Goal: Task Accomplishment & Management: Use online tool/utility

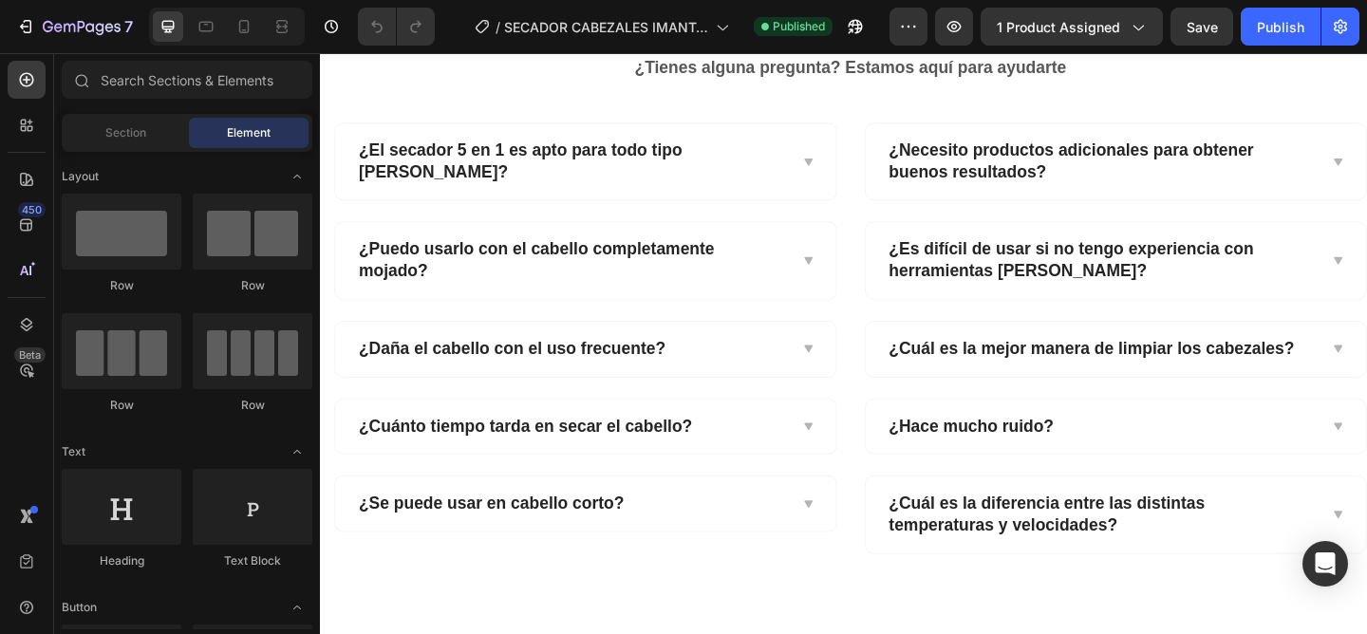
scroll to position [4899, 0]
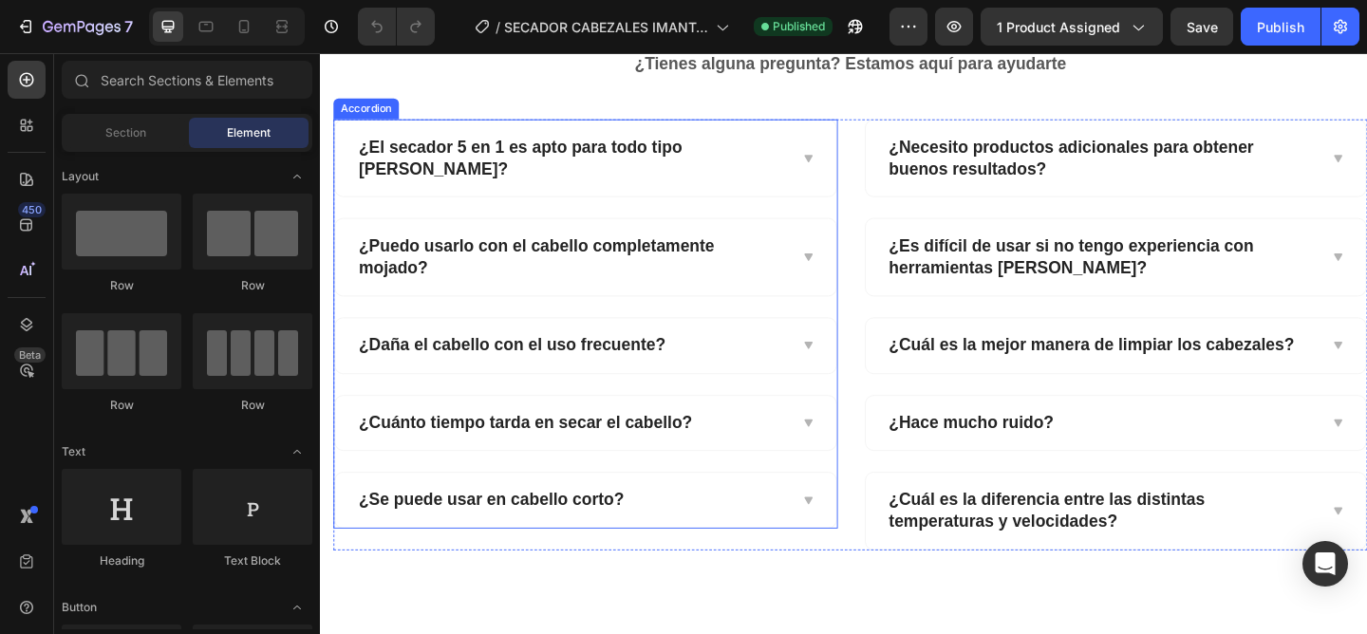
click at [794, 525] on div "¿Se puede usar en cabello corto?" at bounding box center [593, 539] width 469 height 29
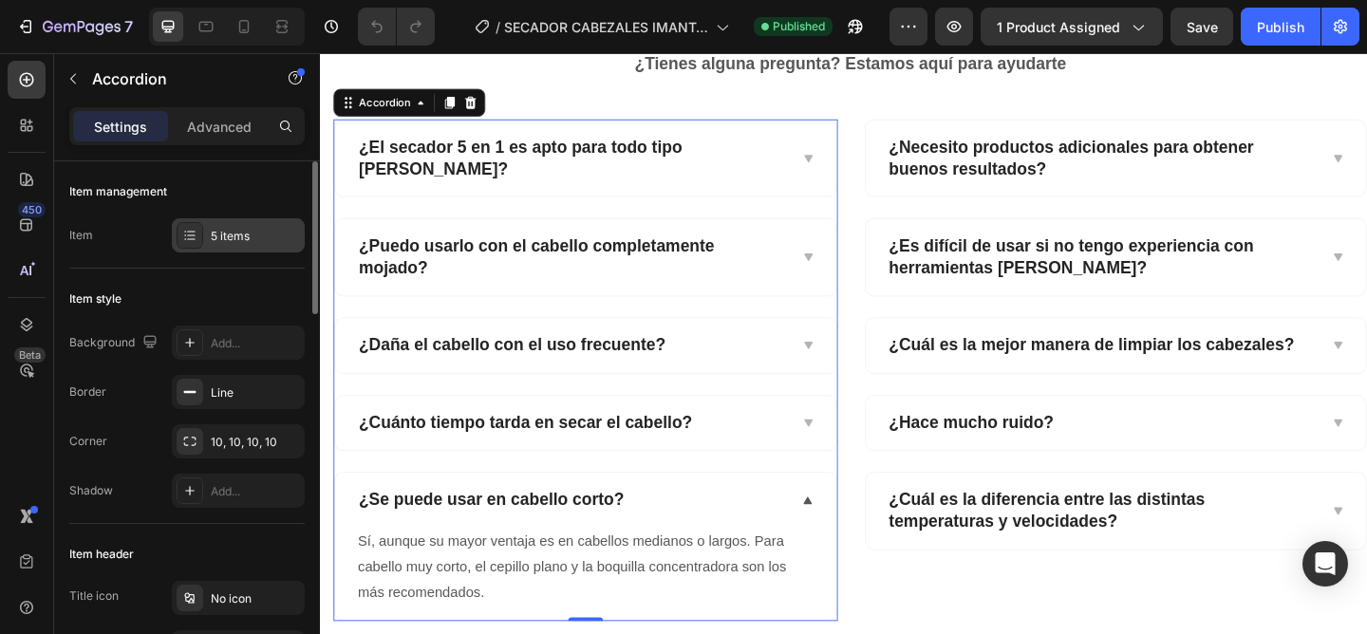
click at [237, 228] on div "5 items" at bounding box center [255, 236] width 89 height 17
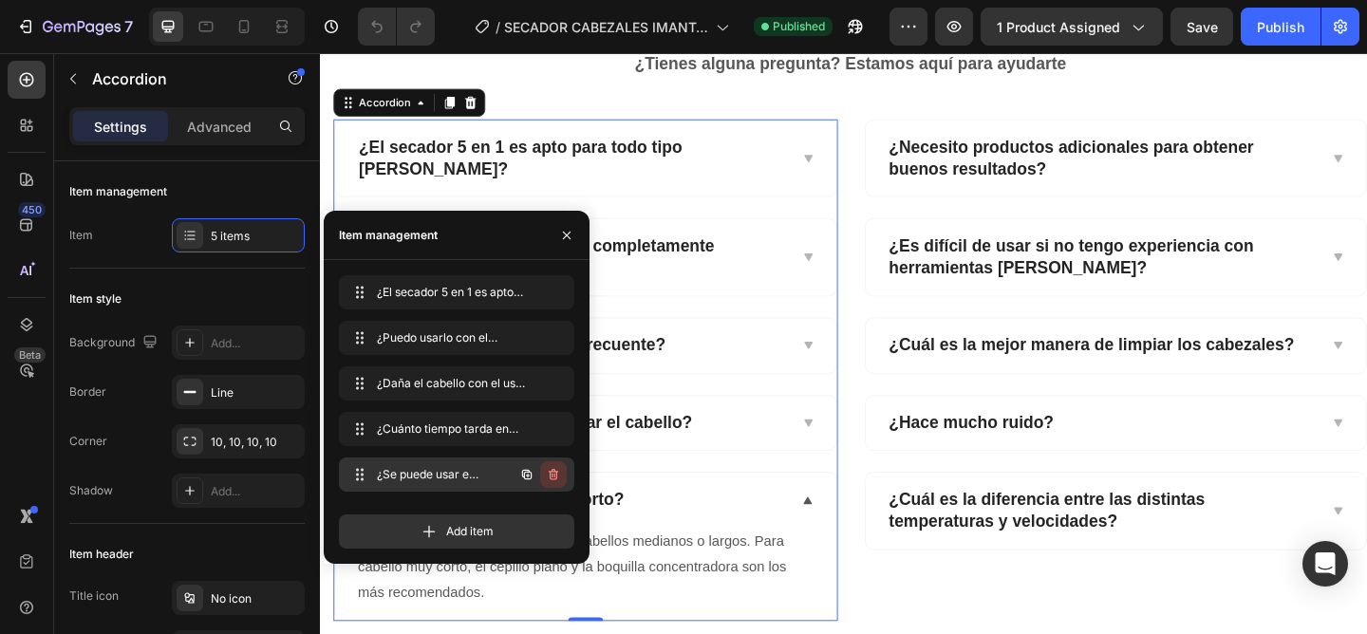
click at [556, 474] on icon "button" at bounding box center [553, 474] width 9 height 11
click at [555, 474] on div "Delete" at bounding box center [540, 474] width 35 height 17
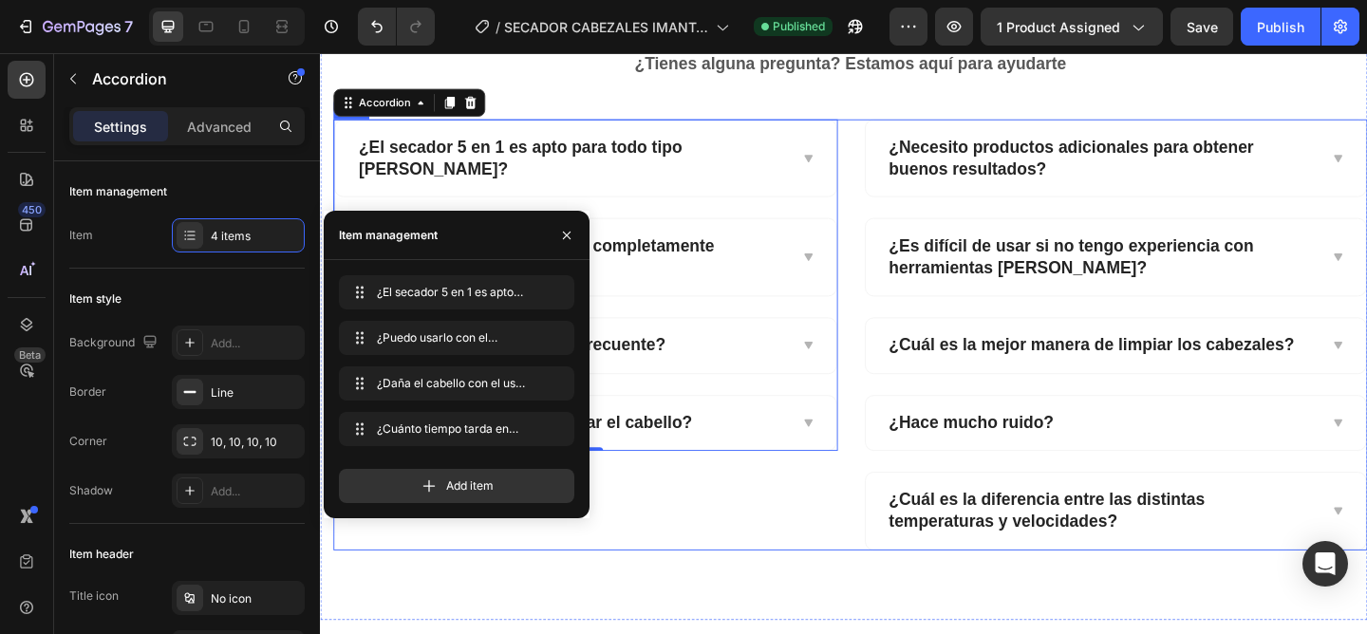
click at [720, 523] on div "¿El secador 5 en 1 es apto para todo tipo [PERSON_NAME]? ¿Puedo usarlo con el c…" at bounding box center [608, 359] width 549 height 469
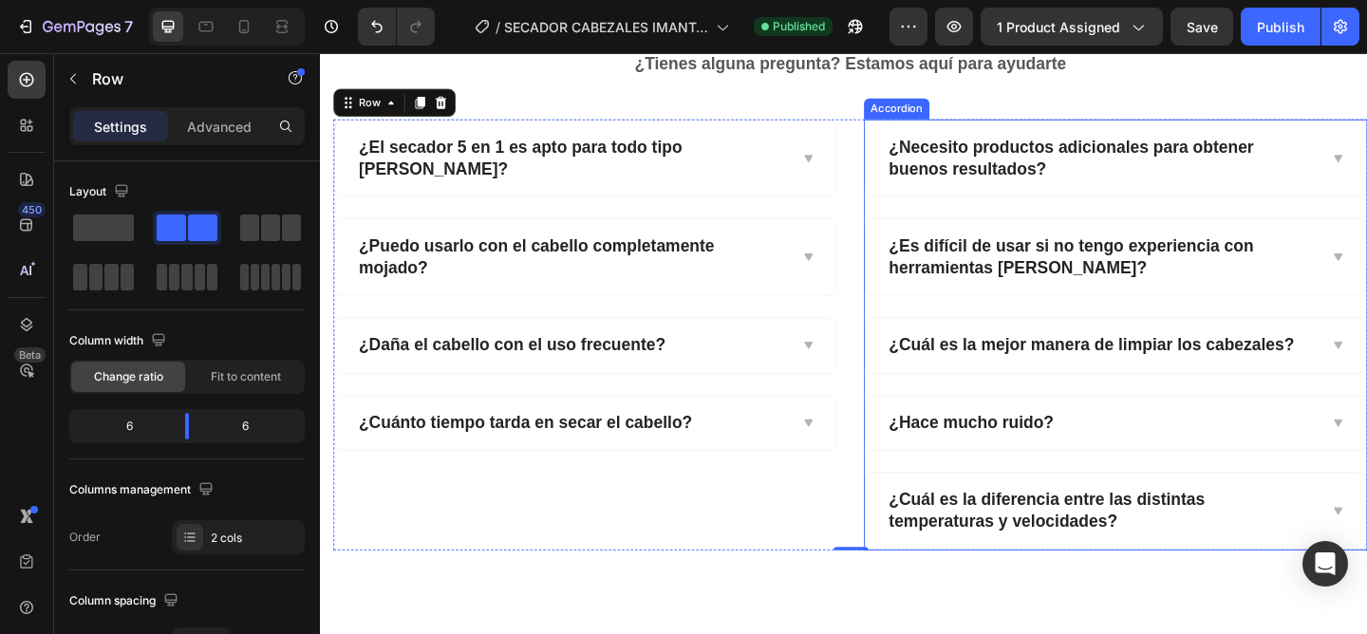
click at [929, 547] on div "¿Cuál es la diferencia entre las distintas temperaturas y velocidades?" at bounding box center [1185, 551] width 545 height 83
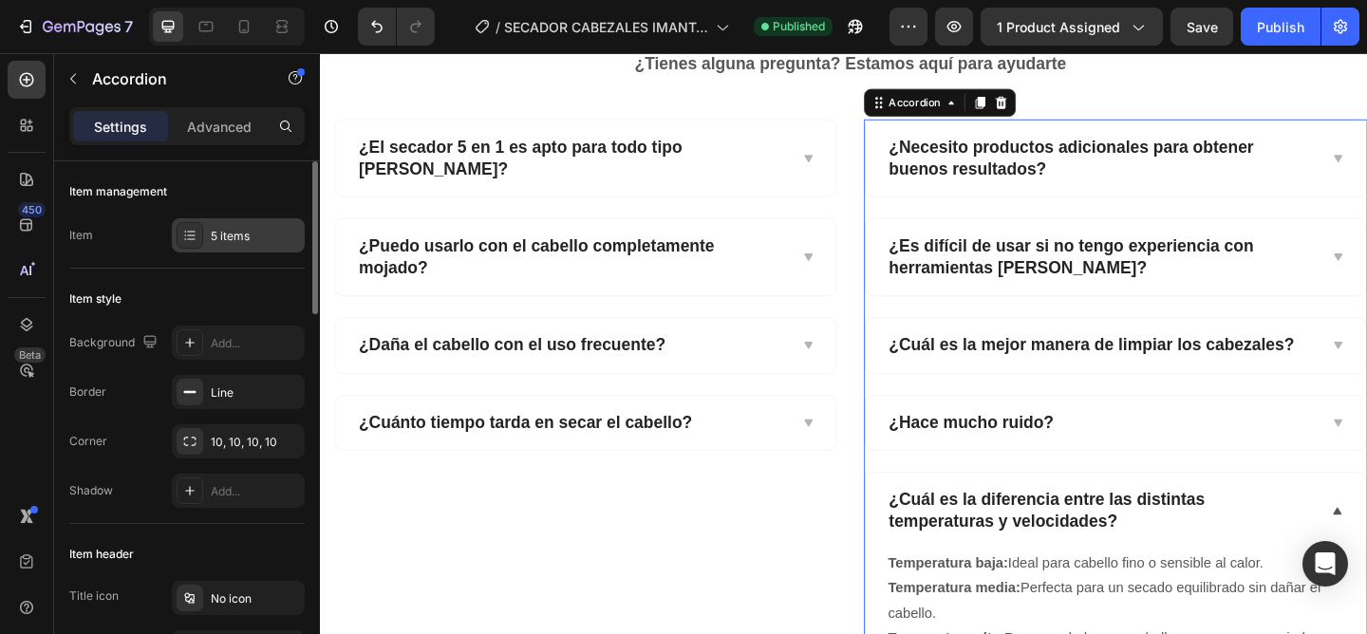
click at [257, 243] on div "5 items" at bounding box center [255, 236] width 89 height 17
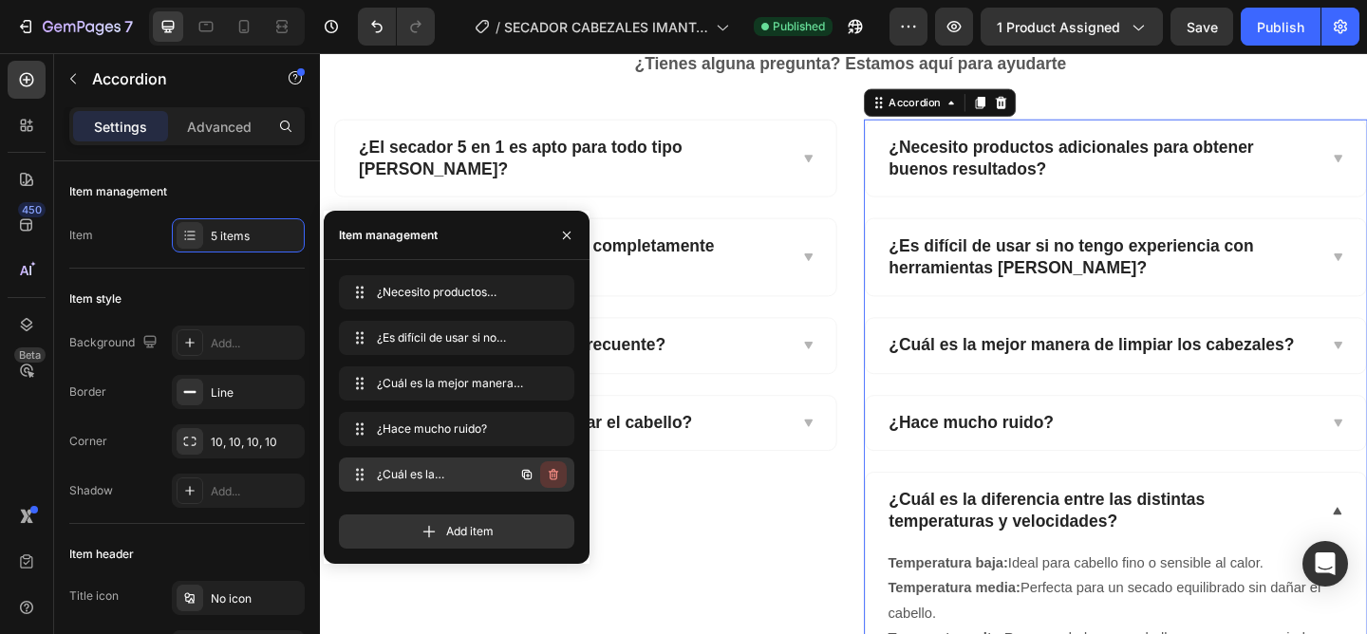
click at [552, 476] on icon "button" at bounding box center [552, 476] width 1 height 5
click at [552, 476] on div "Delete" at bounding box center [540, 474] width 35 height 17
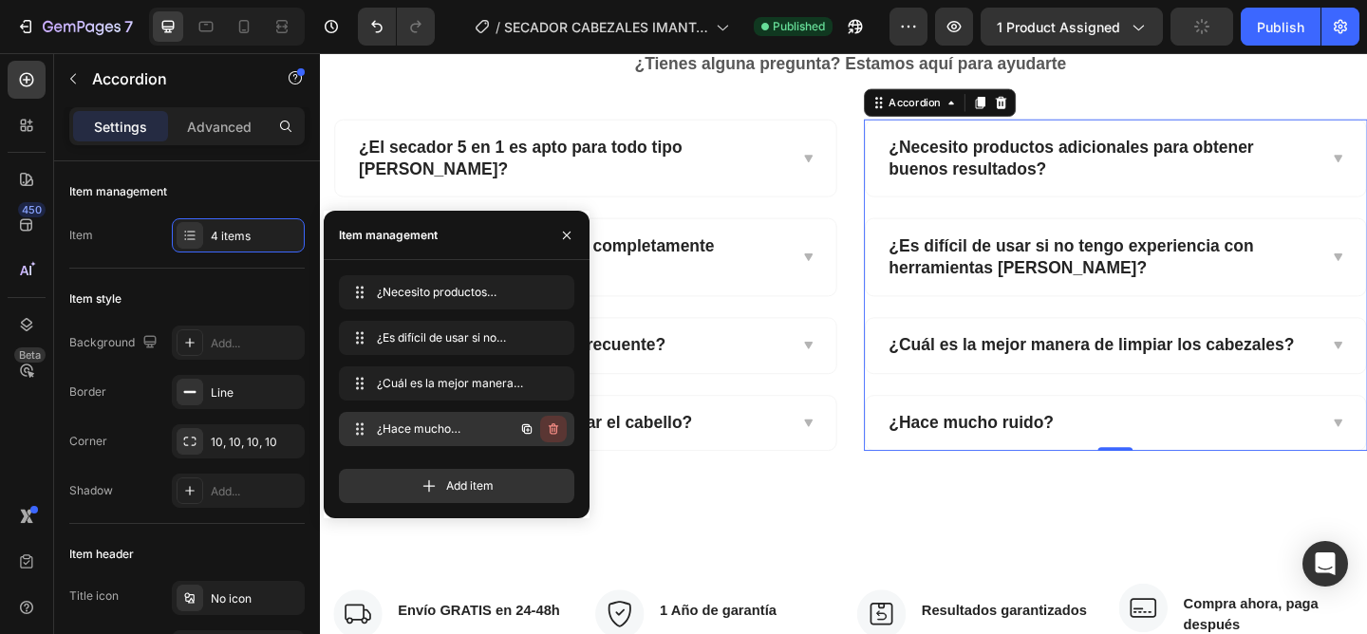
click at [552, 428] on icon "button" at bounding box center [552, 430] width 1 height 5
click at [552, 427] on div "Delete" at bounding box center [540, 429] width 35 height 17
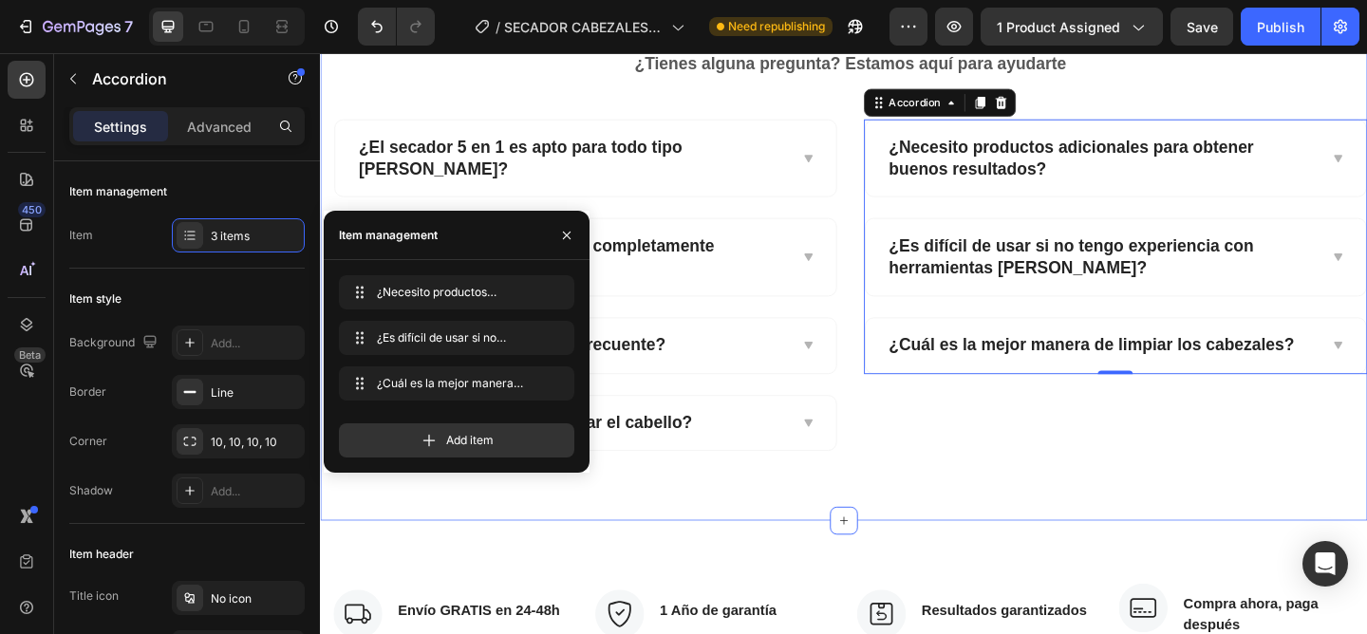
click at [961, 504] on div "Preguntas frecuentes Heading ¿Tienes alguna pregunta? Estamos aquí para ayudart…" at bounding box center [889, 239] width 1139 height 646
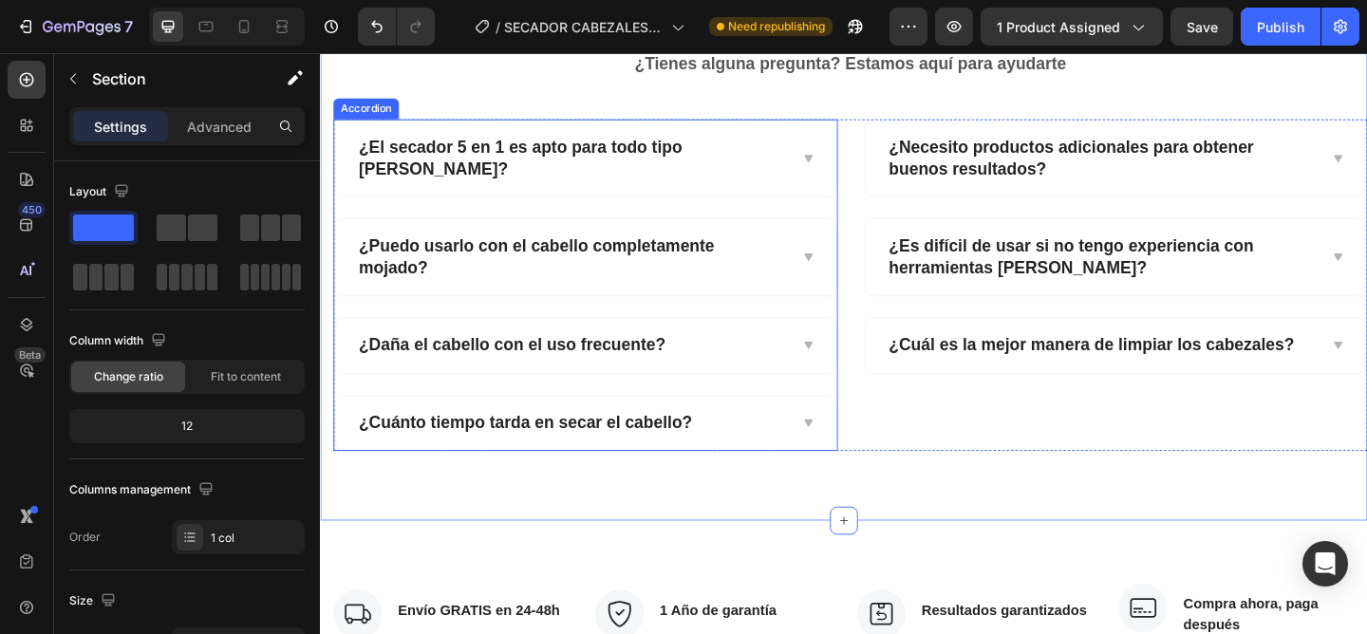
click at [803, 442] on div "¿Cuánto tiempo tarda en secar el cabello?" at bounding box center [593, 456] width 469 height 29
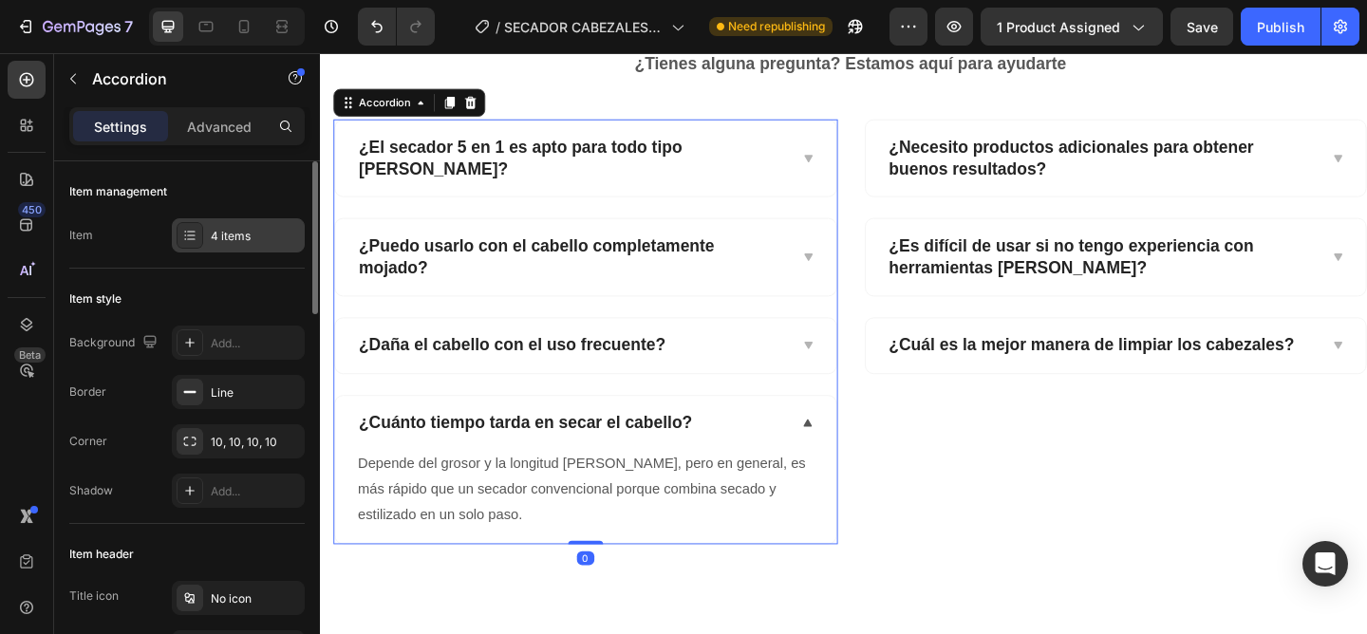
click at [274, 244] on div "4 items" at bounding box center [255, 236] width 89 height 17
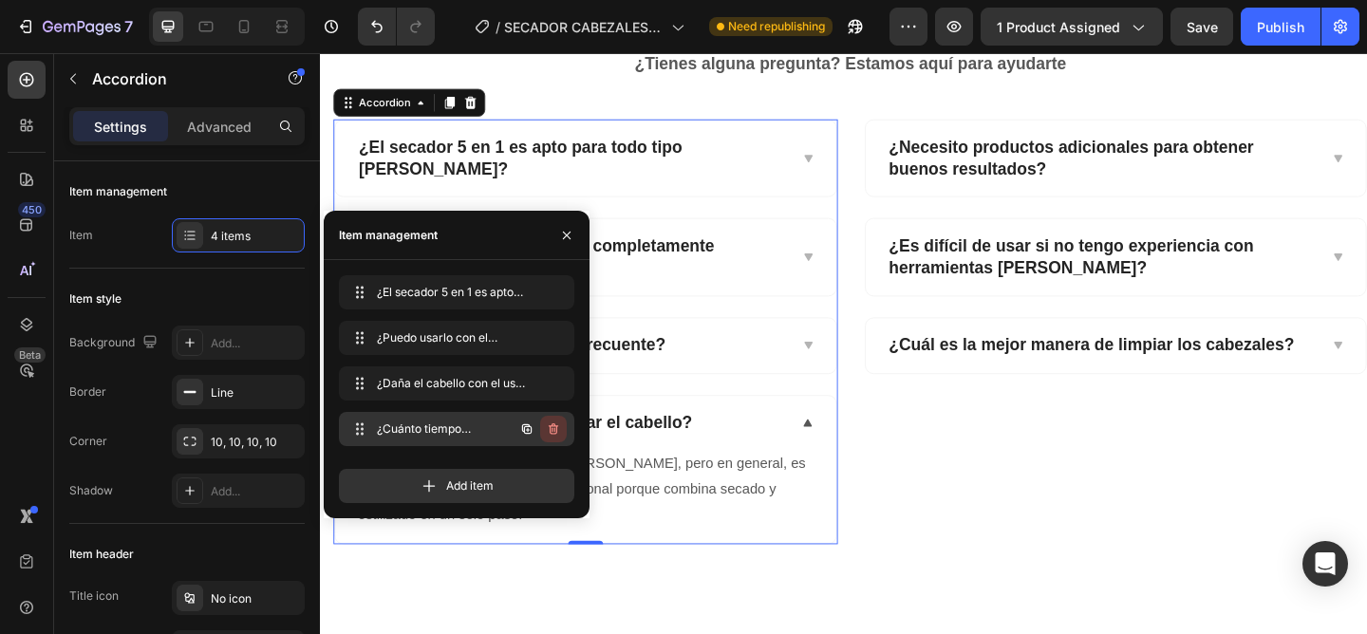
click at [554, 424] on icon "button" at bounding box center [553, 428] width 9 height 11
click at [549, 428] on div "Delete" at bounding box center [540, 429] width 35 height 17
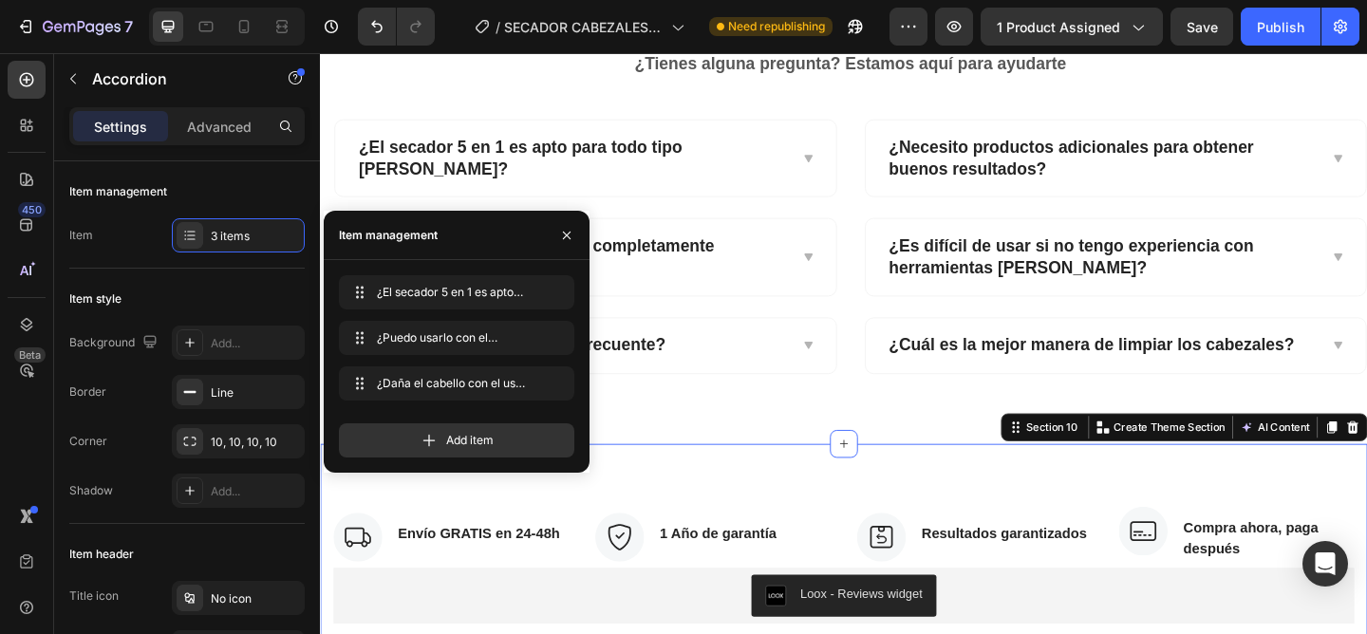
click at [885, 518] on div "Image Envío GRATIS en 24-48h Text block Row Image 1 Año de garantía Text block …" at bounding box center [889, 611] width 1139 height 264
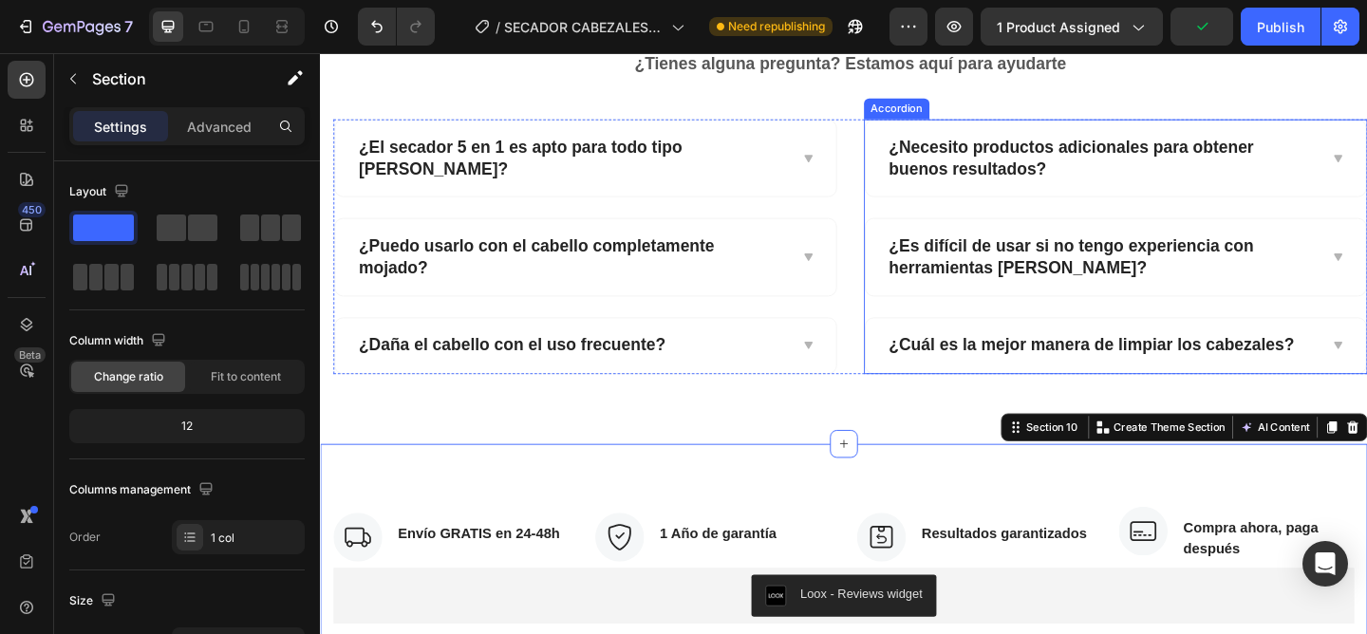
click at [926, 326] on div "¿Necesito productos adicionales para obtener buenos resultados? ¿Es difícil de …" at bounding box center [1186, 263] width 549 height 277
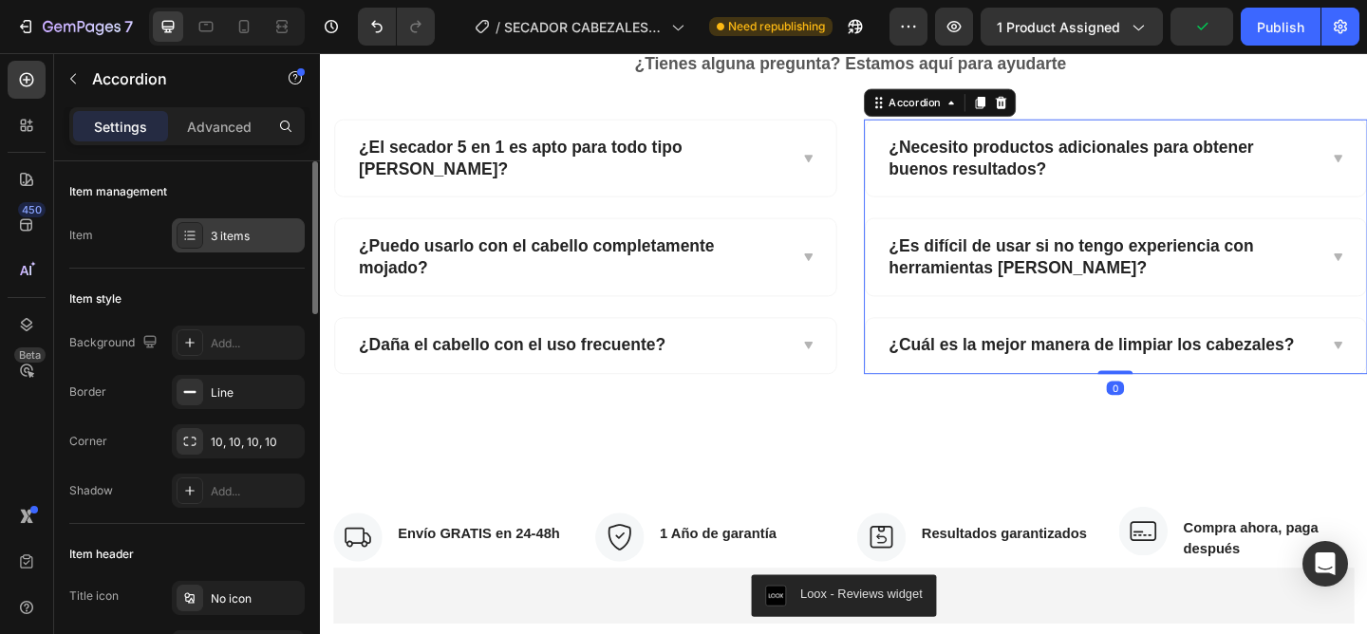
click at [228, 248] on div "3 items" at bounding box center [238, 235] width 133 height 34
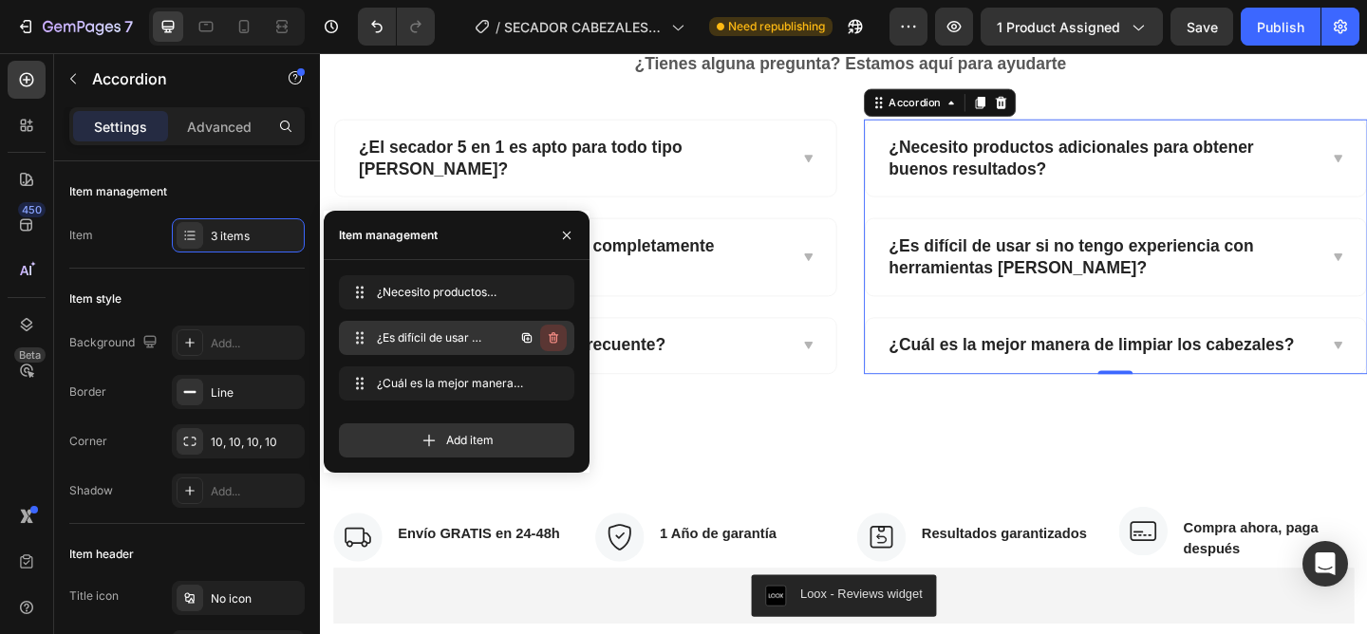
click at [553, 344] on icon "button" at bounding box center [553, 337] width 15 height 15
click at [540, 336] on div "Delete" at bounding box center [540, 337] width 35 height 17
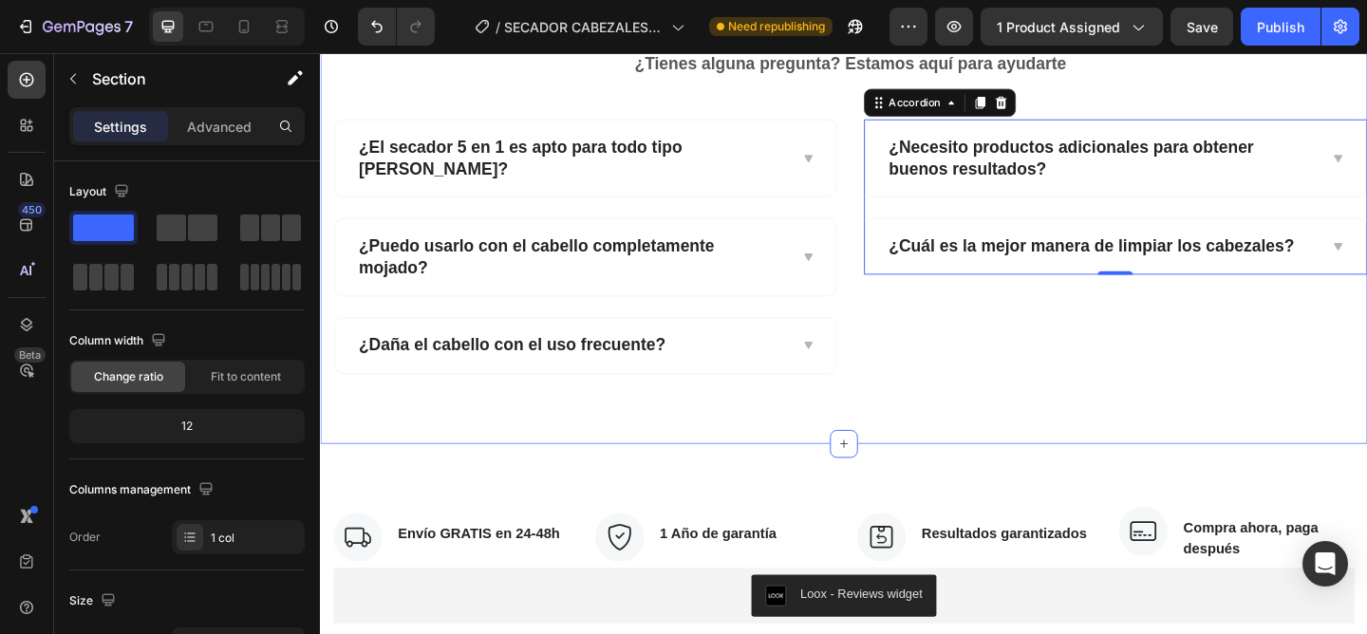
click at [819, 427] on div "Preguntas frecuentes Heading ¿Tienes alguna pregunta? Estamos aquí para ayudart…" at bounding box center [889, 196] width 1139 height 561
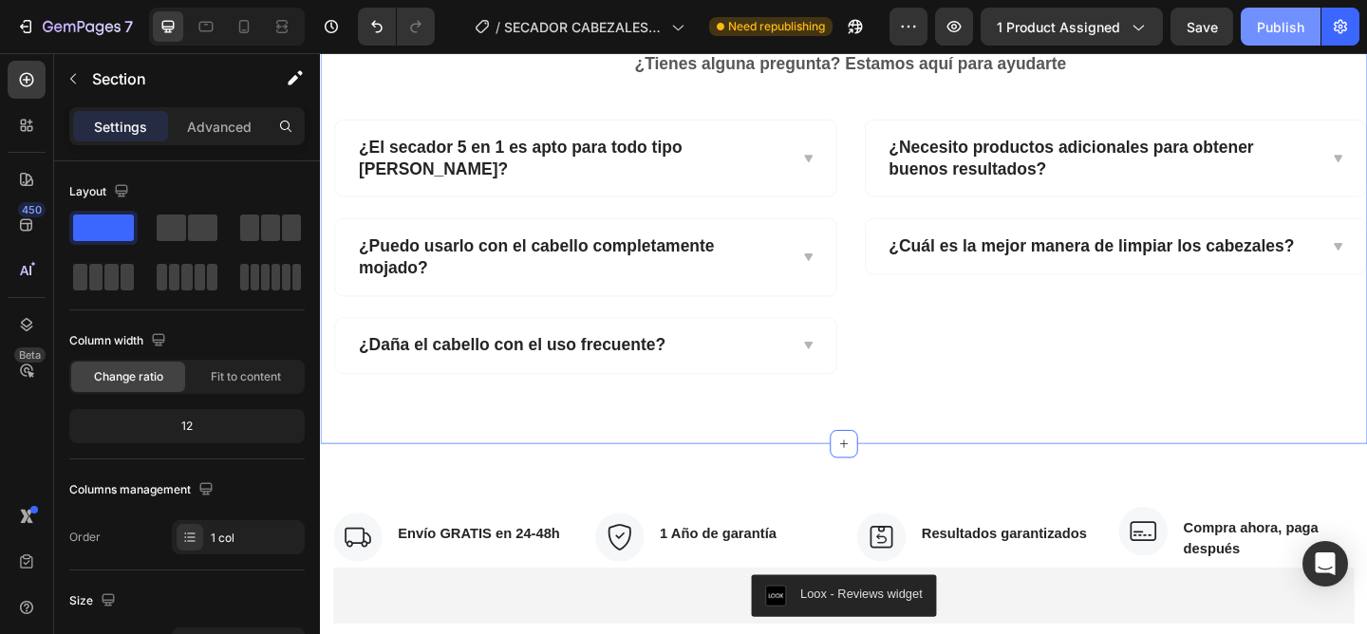
click at [1281, 20] on div "Publish" at bounding box center [1280, 27] width 47 height 20
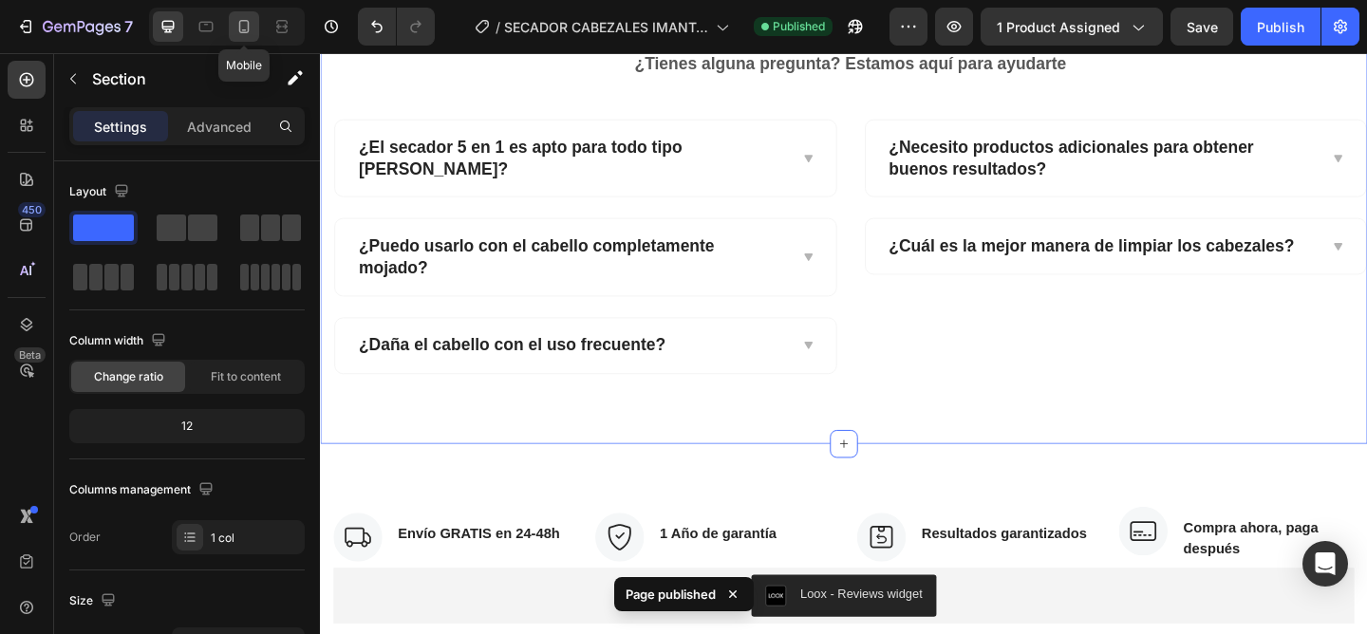
click at [240, 25] on icon at bounding box center [244, 26] width 10 height 13
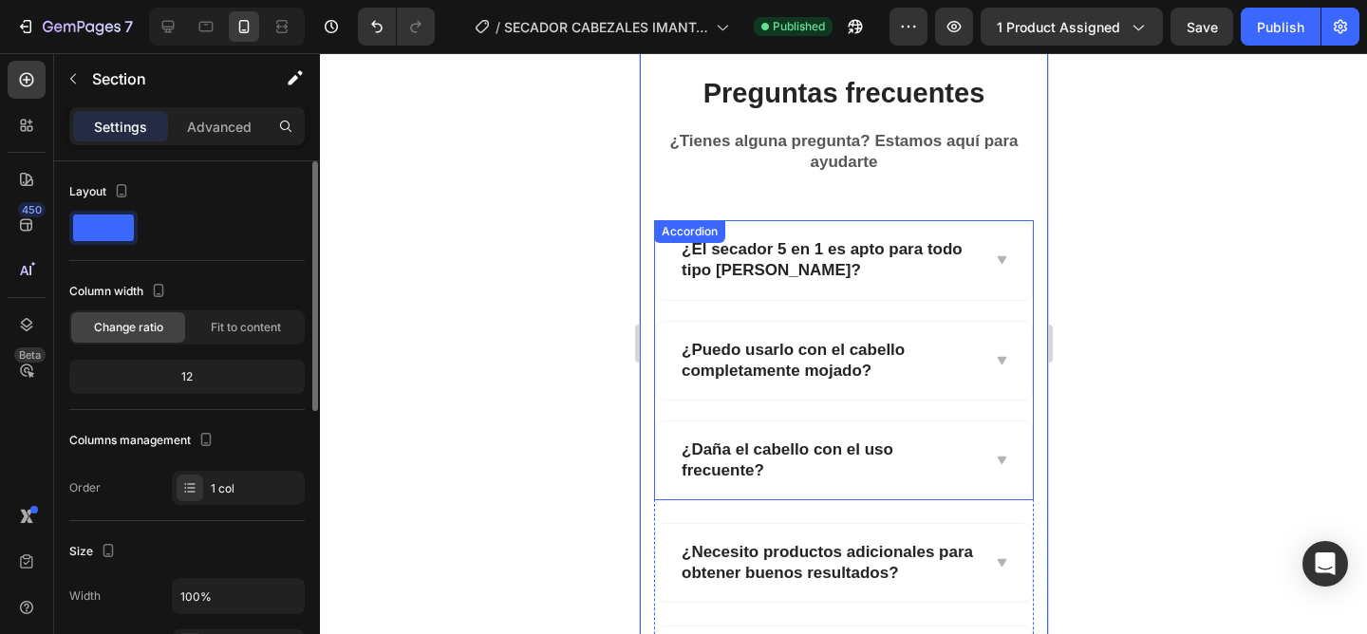
scroll to position [4764, 0]
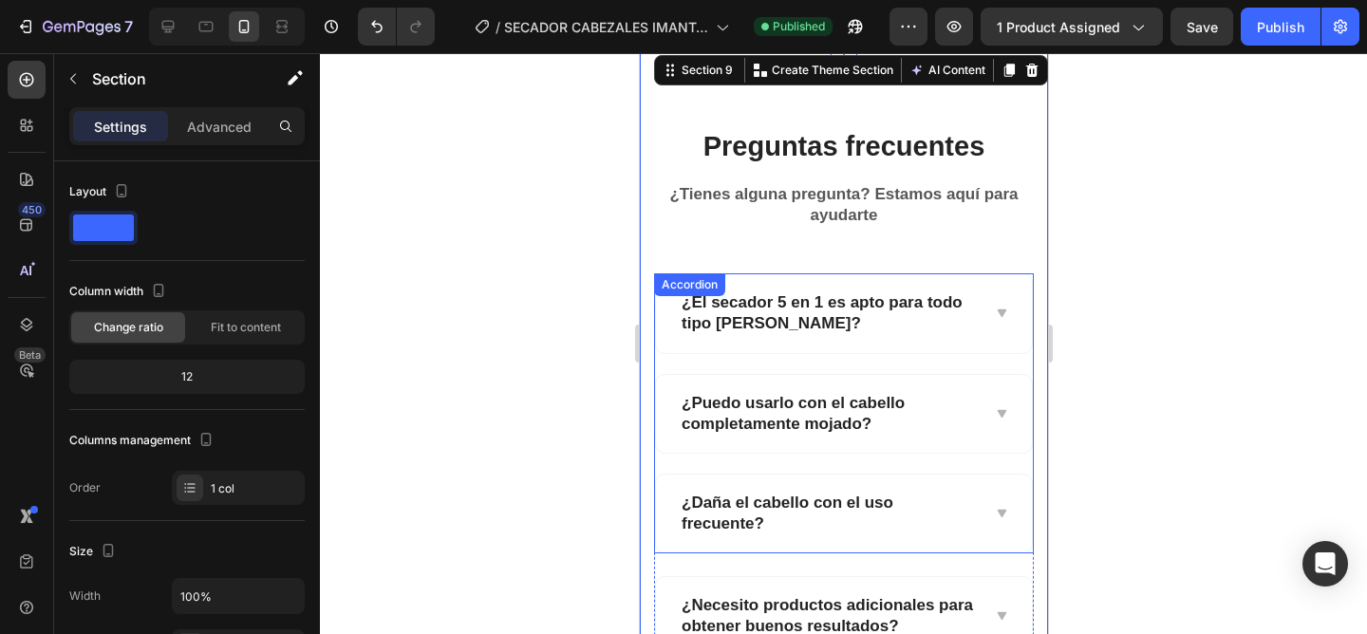
click at [989, 283] on div "¿El secador 5 en 1 es apto para todo tipo [PERSON_NAME]?" at bounding box center [843, 313] width 376 height 78
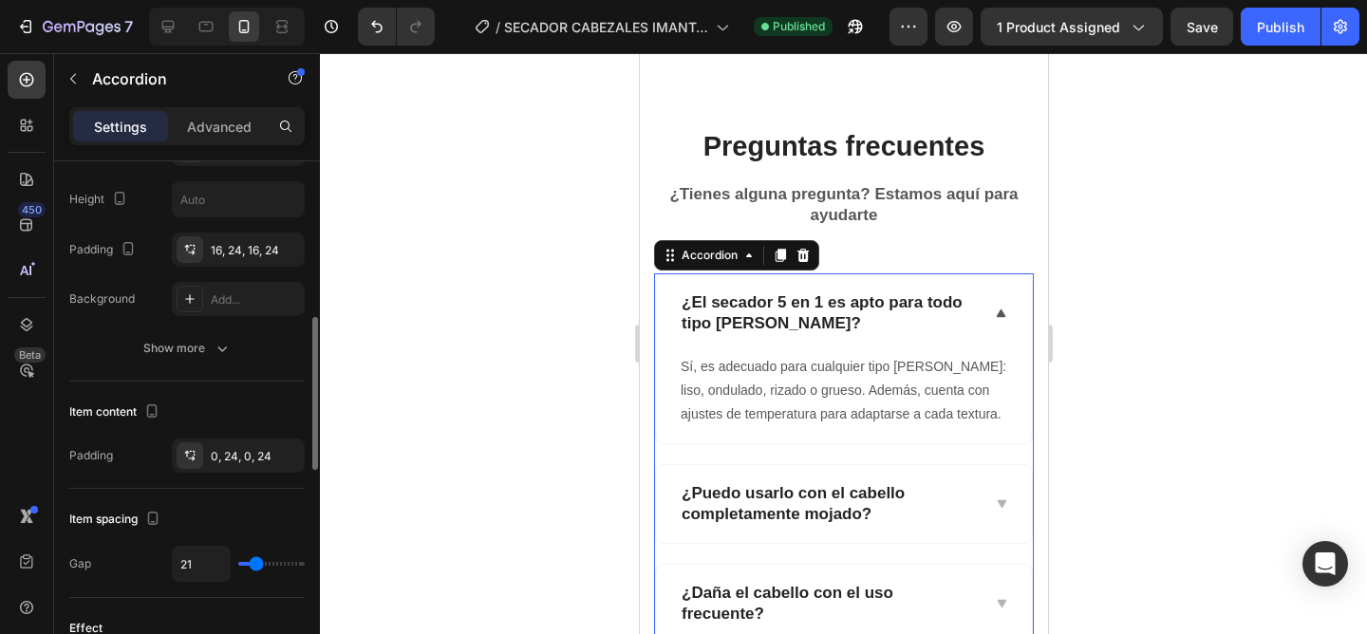
scroll to position [551, 0]
click at [209, 346] on div "Show more" at bounding box center [187, 345] width 88 height 19
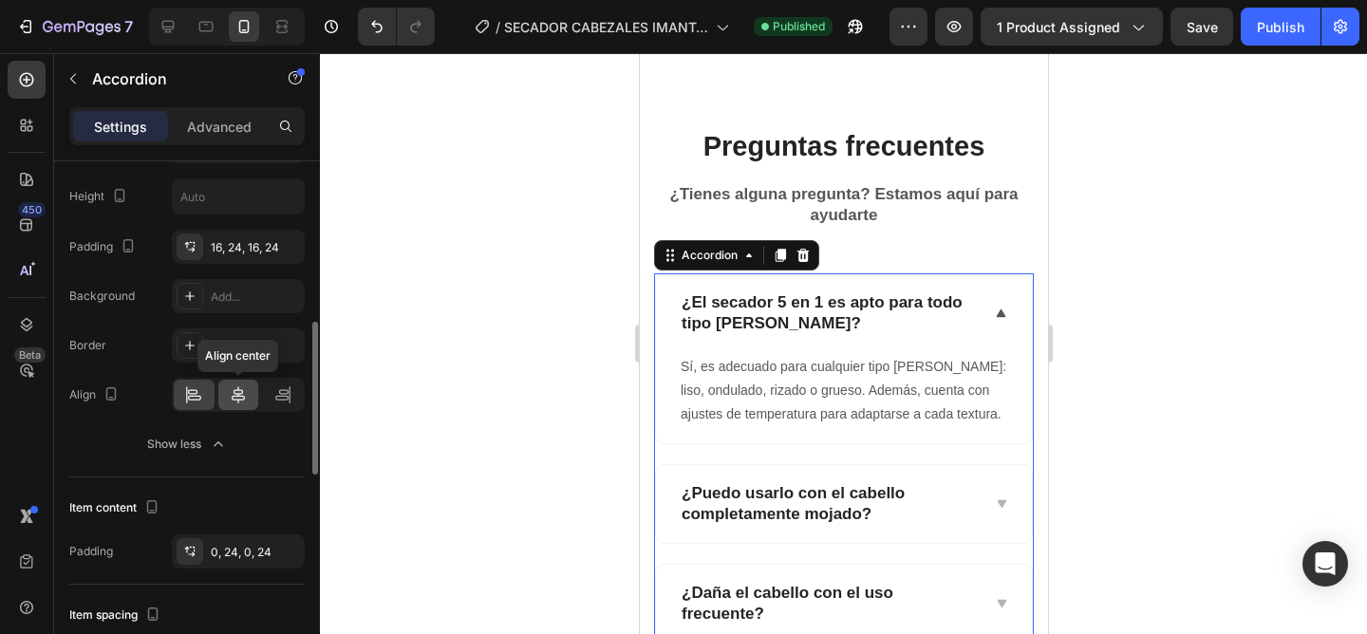
click at [238, 402] on icon at bounding box center [238, 394] width 13 height 17
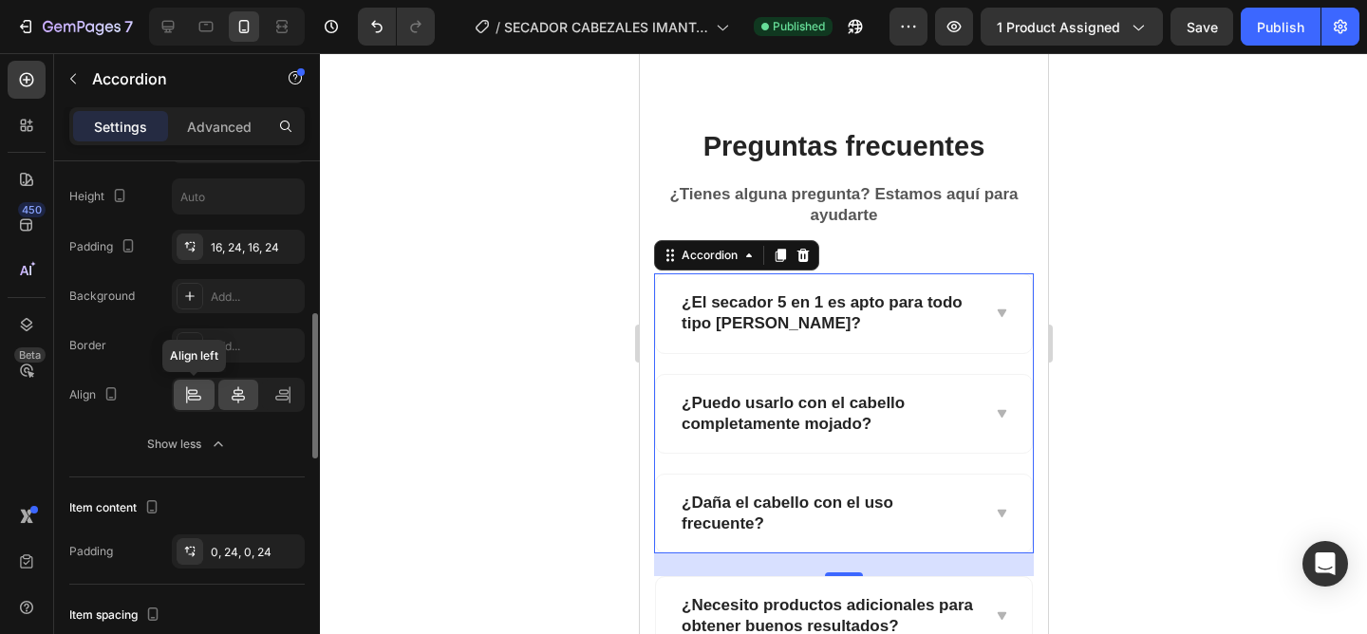
click at [191, 398] on icon at bounding box center [193, 394] width 19 height 19
click at [280, 397] on icon at bounding box center [282, 394] width 19 height 19
click at [201, 397] on icon at bounding box center [193, 394] width 19 height 19
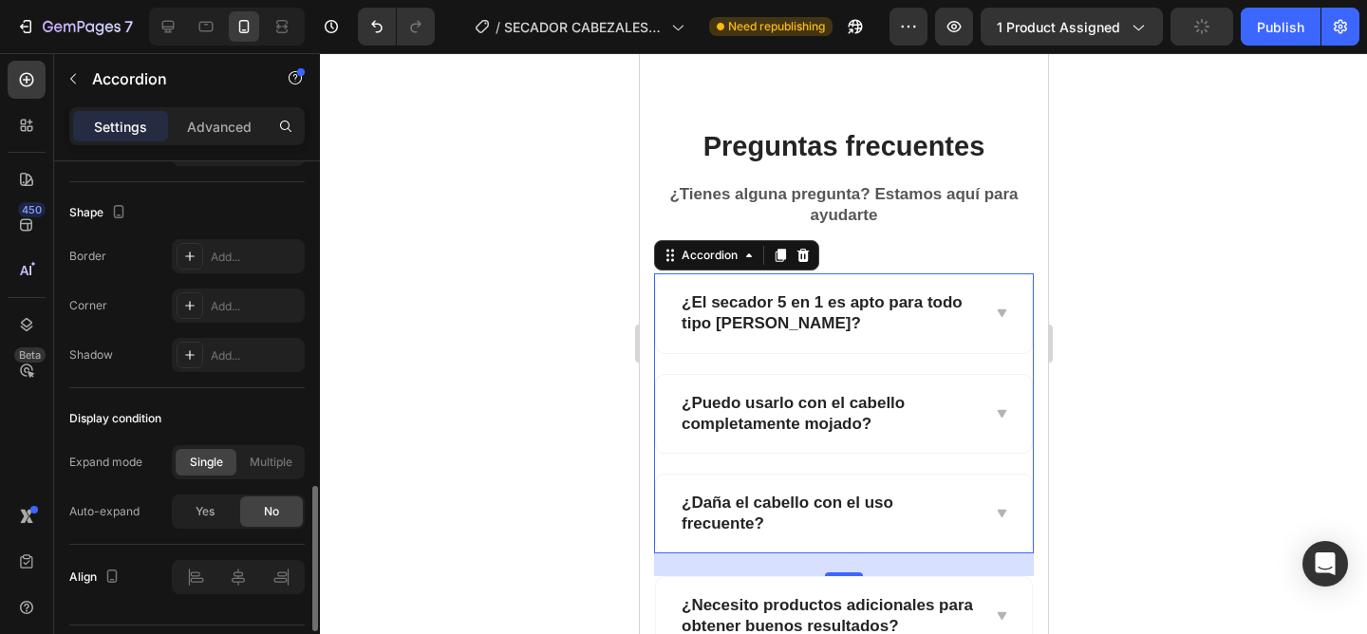
scroll to position [1380, 0]
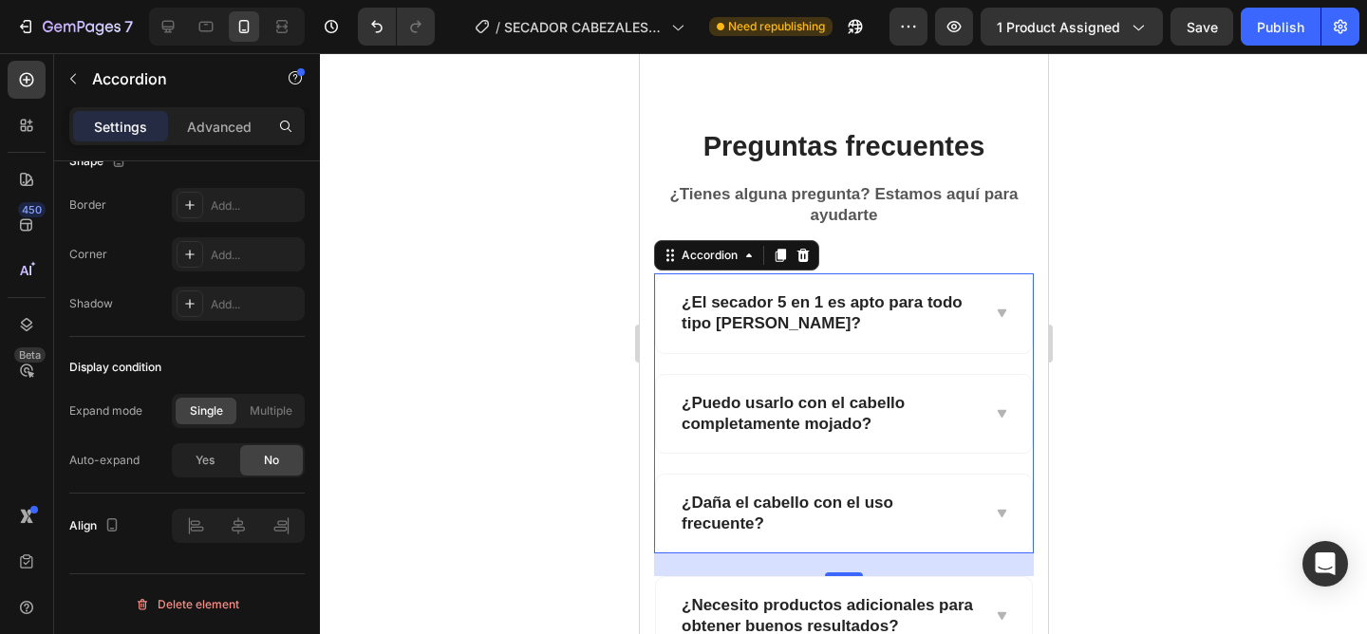
click at [572, 385] on div at bounding box center [843, 343] width 1047 height 581
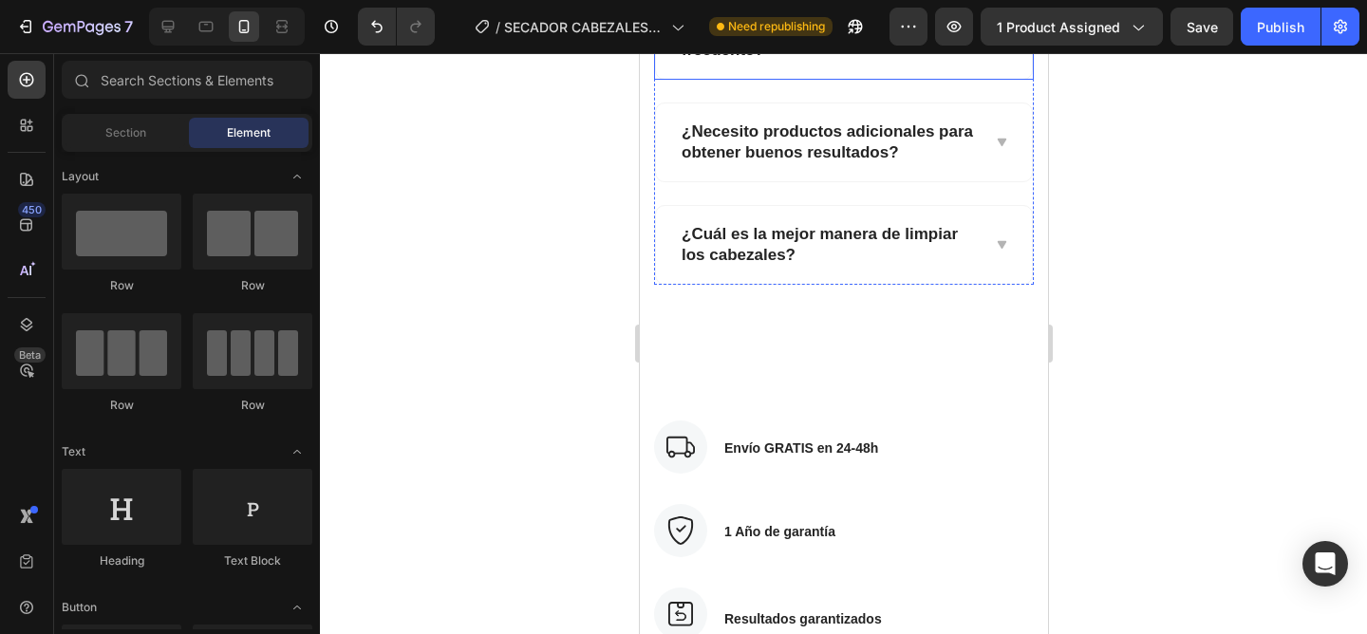
scroll to position [5237, 0]
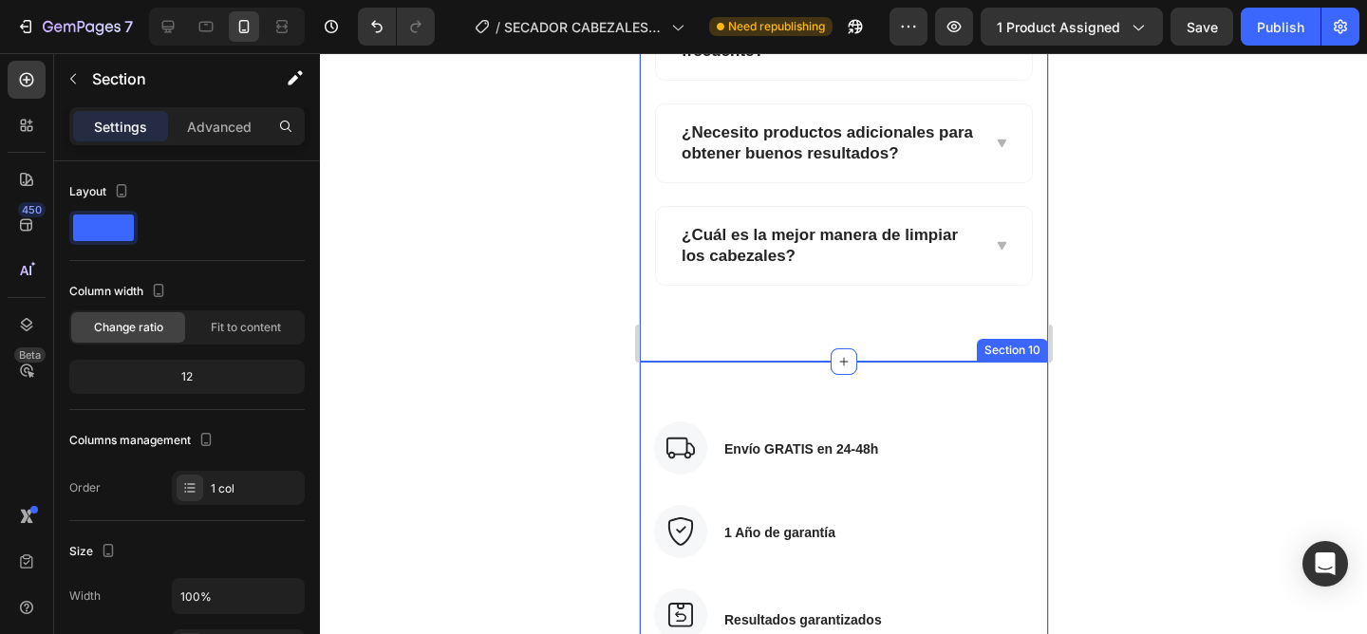
click at [893, 413] on div "Image Envío GRATIS en 24-48h Text block Row Image 1 Año de garantía Text block …" at bounding box center [843, 604] width 408 height 484
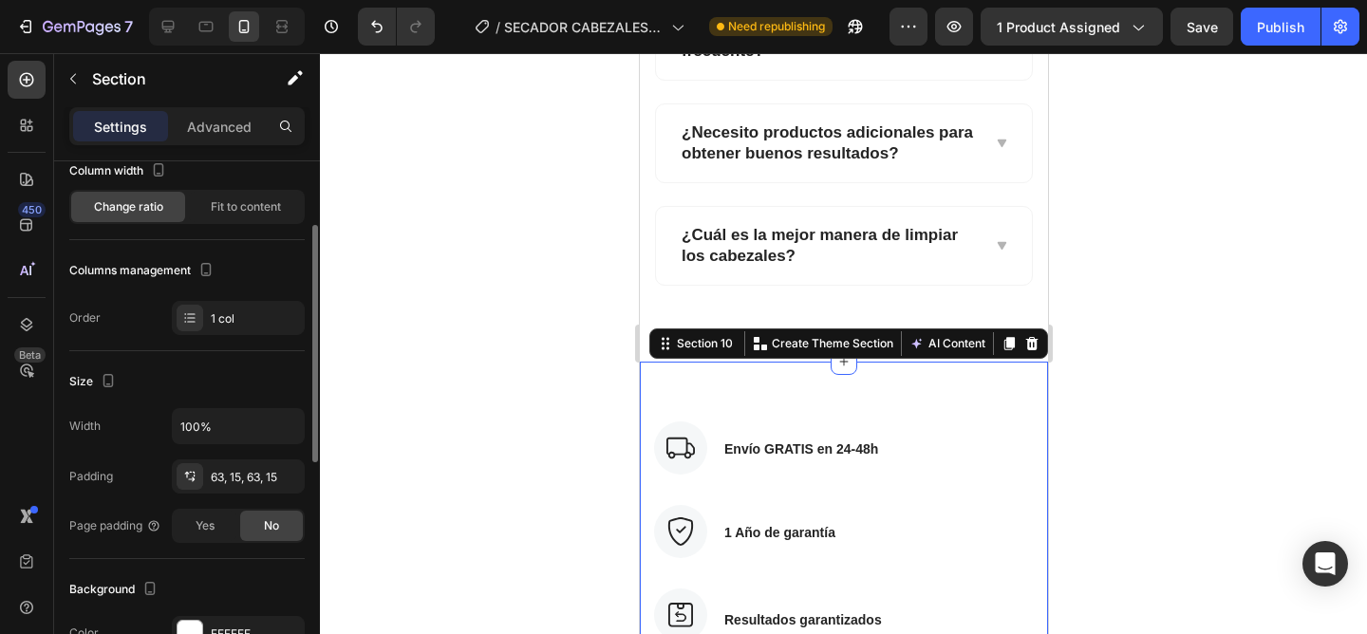
scroll to position [128, 0]
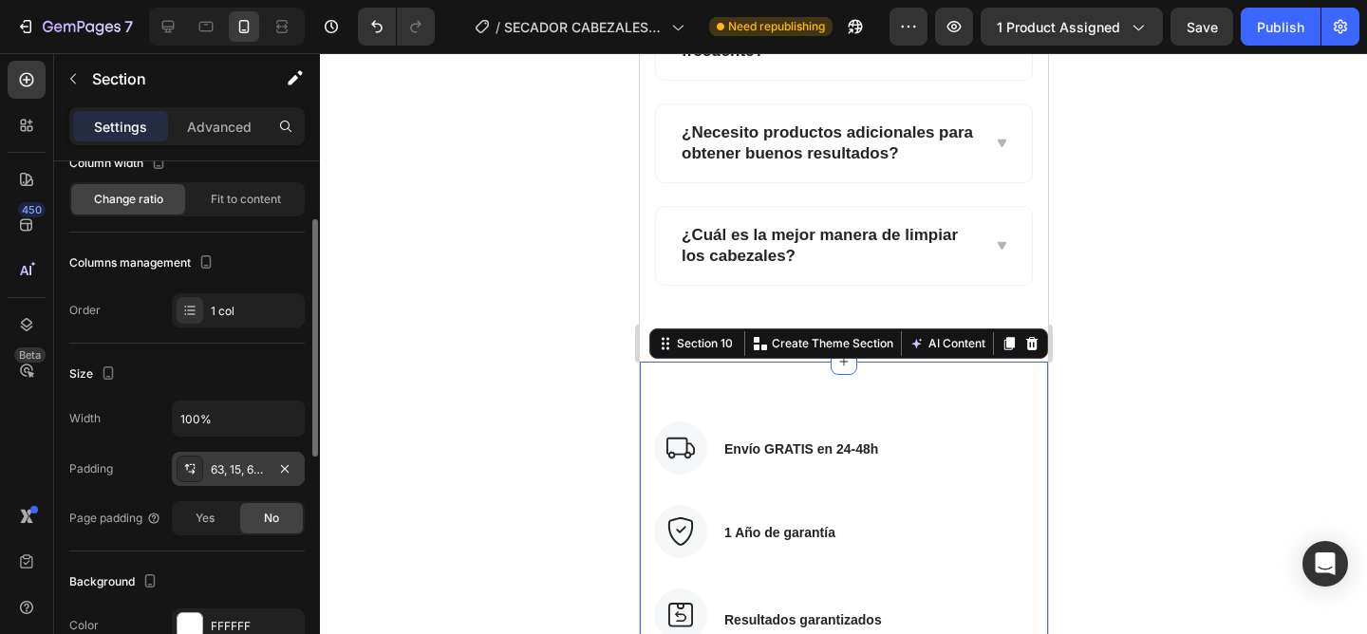
click at [216, 479] on div "63, 15, 63, 15" at bounding box center [238, 469] width 133 height 34
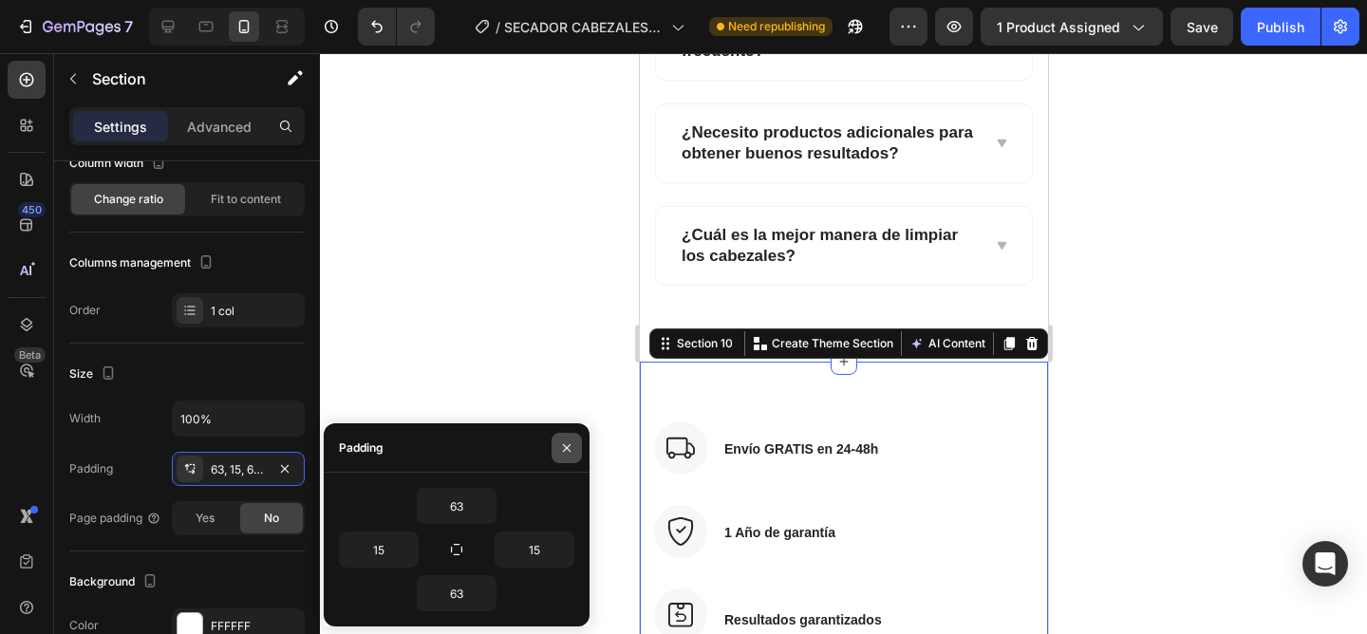
click at [573, 442] on icon "button" at bounding box center [566, 448] width 15 height 15
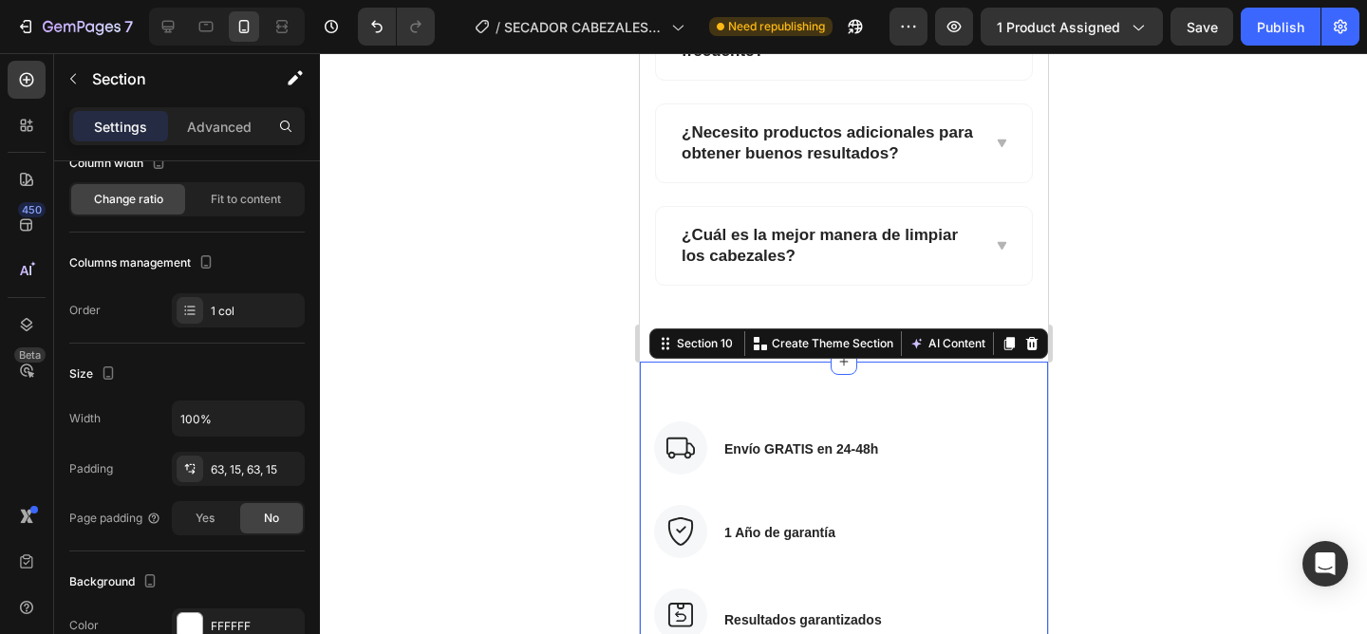
click at [544, 418] on div at bounding box center [843, 343] width 1047 height 581
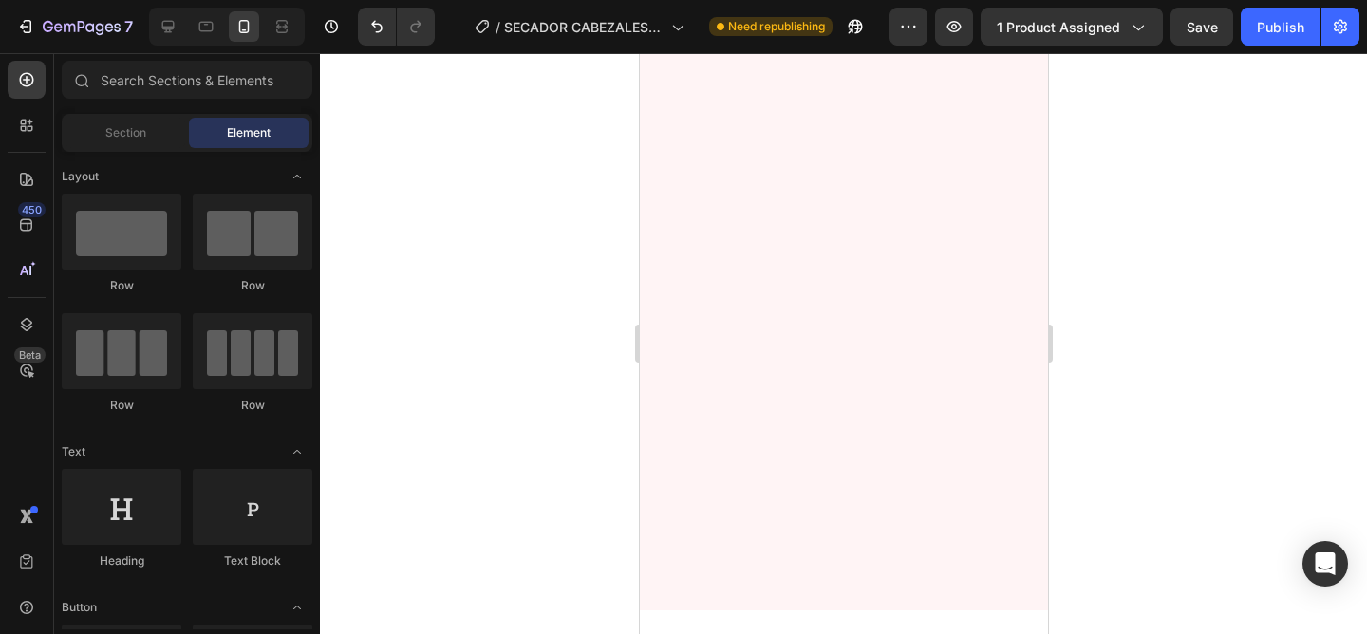
scroll to position [0, 0]
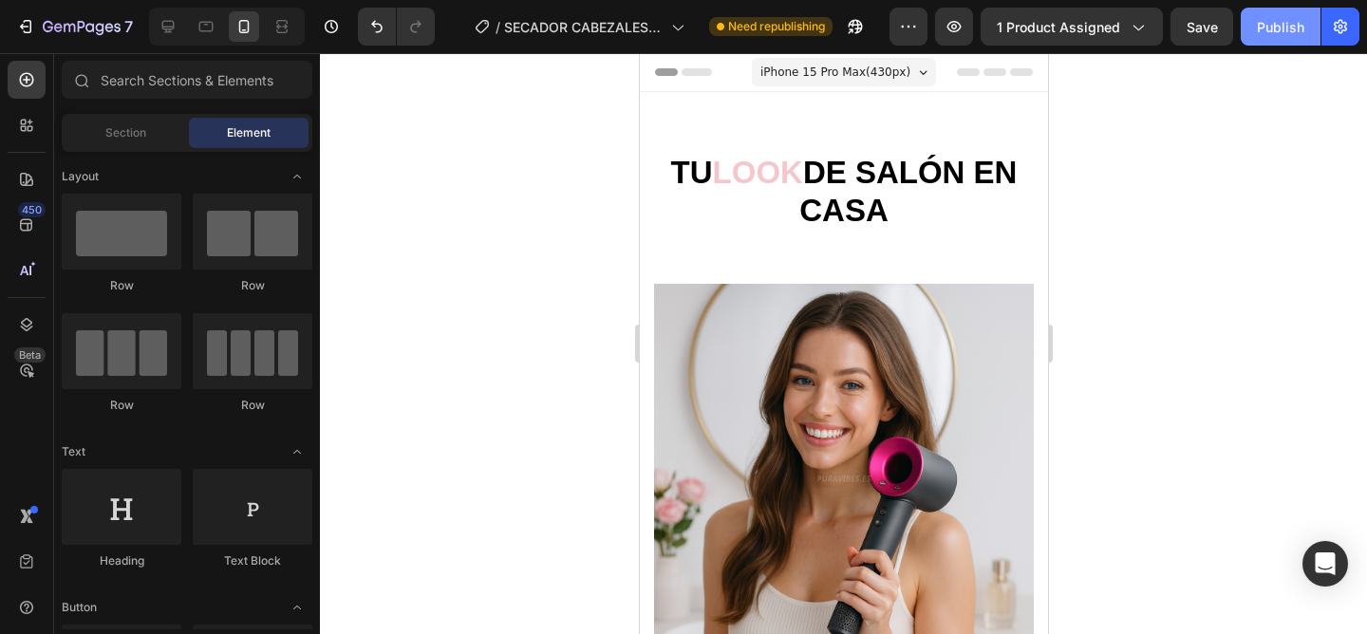
click at [1267, 40] on button "Publish" at bounding box center [1281, 27] width 80 height 38
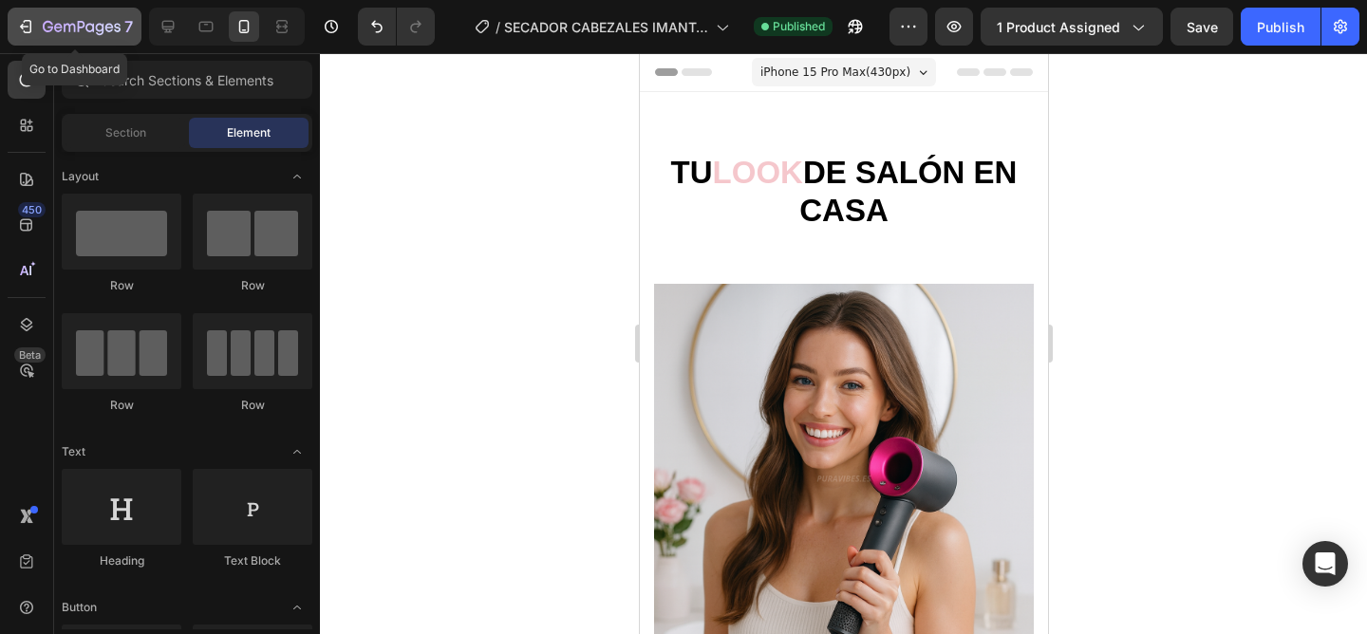
click at [84, 30] on icon "button" at bounding box center [82, 28] width 78 height 16
